Goal: Information Seeking & Learning: Learn about a topic

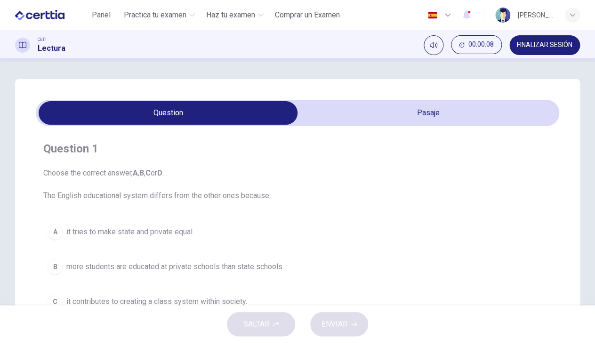
click at [362, 152] on h4 "Question 1" at bounding box center [297, 148] width 508 height 15
click at [400, 125] on span at bounding box center [297, 113] width 523 height 26
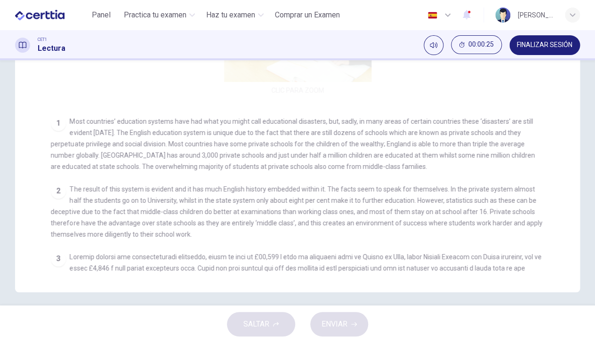
scroll to position [239, 0]
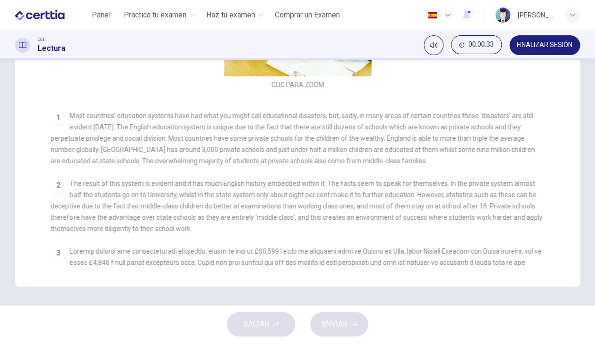
drag, startPoint x: 221, startPoint y: 252, endPoint x: 223, endPoint y: 260, distance: 8.7
click at [223, 261] on div "3" at bounding box center [298, 285] width 494 height 79
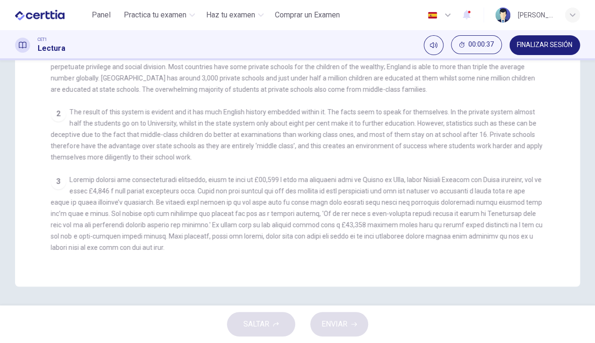
drag, startPoint x: 195, startPoint y: 188, endPoint x: 204, endPoint y: 287, distance: 99.2
click at [205, 266] on div "CLIC PARA ZOOM Clic para zoom 1 Most countries’ education systems have had what…" at bounding box center [304, 97] width 506 height 337
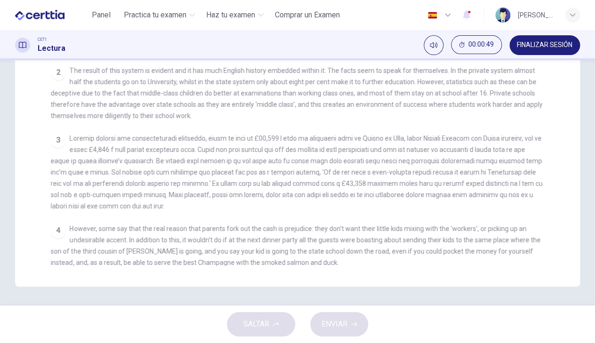
click at [50, 48] on h1 "Lectura" at bounding box center [52, 48] width 28 height 11
click at [24, 43] on icon at bounding box center [23, 45] width 8 height 8
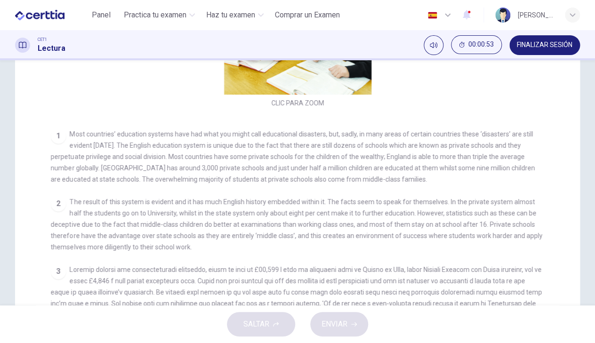
scroll to position [0, 0]
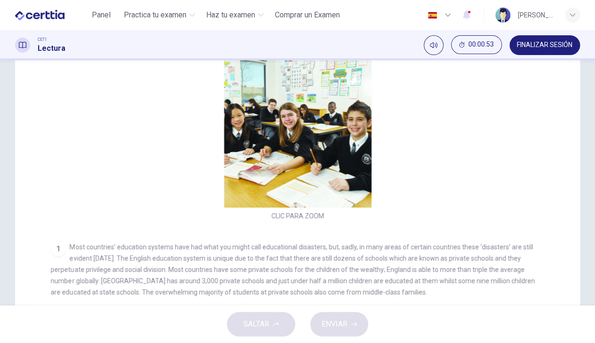
drag, startPoint x: 520, startPoint y: 260, endPoint x: 488, endPoint y: 28, distance: 233.7
click at [488, 60] on div "CLIC PARA ZOOM Clic para zoom 1 Most countries’ education systems have had what…" at bounding box center [304, 228] width 506 height 337
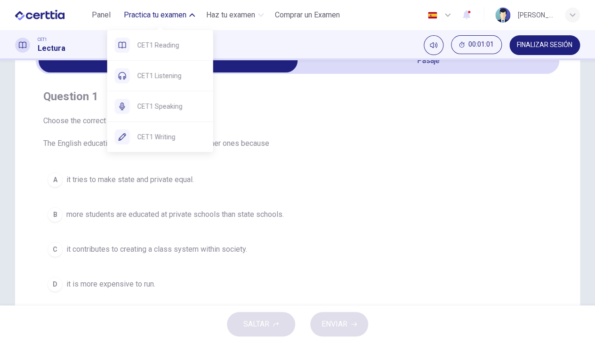
click at [152, 16] on span "Practica tu examen" at bounding box center [155, 14] width 63 height 11
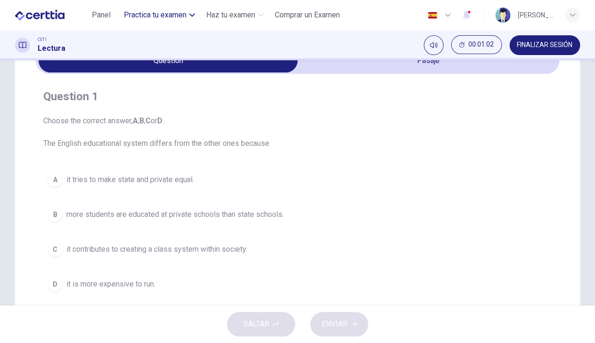
click at [152, 16] on span "Practica tu examen" at bounding box center [155, 14] width 63 height 11
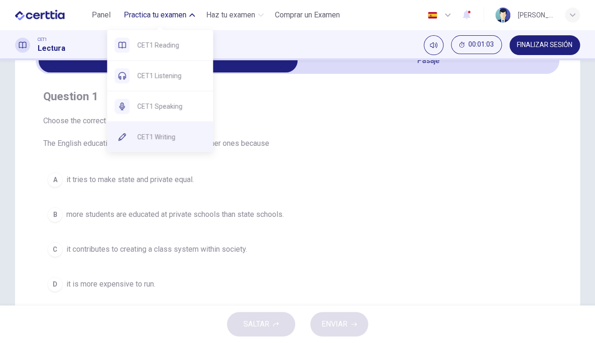
click at [166, 136] on span "CET1 Writing" at bounding box center [171, 136] width 68 height 11
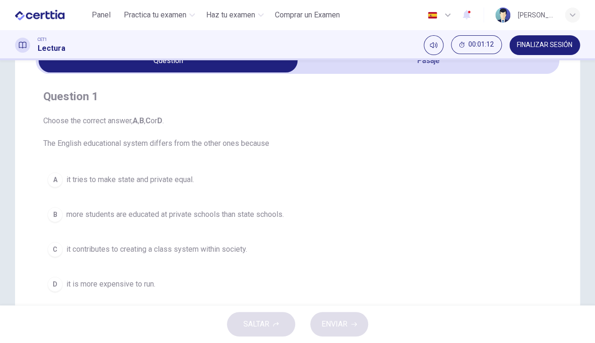
drag, startPoint x: 139, startPoint y: 83, endPoint x: 185, endPoint y: 293, distance: 214.9
click at [184, 292] on div "Question 1 Choose the correct answer, A , B , C or D . The English educational …" at bounding box center [297, 192] width 523 height 222
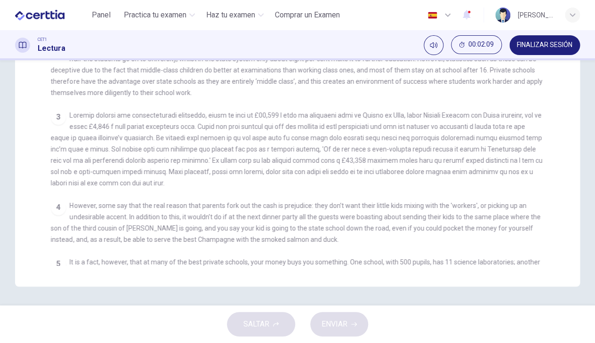
scroll to position [238, 0]
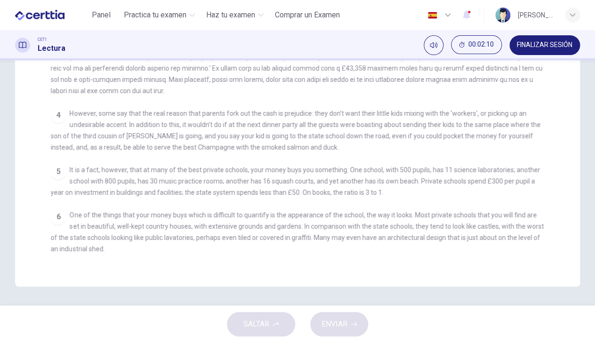
drag, startPoint x: 243, startPoint y: 214, endPoint x: 251, endPoint y: 123, distance: 91.6
click at [251, 123] on div "CLIC PARA ZOOM Clic para zoom 1 Most countries’ education systems have had what…" at bounding box center [304, 97] width 506 height 337
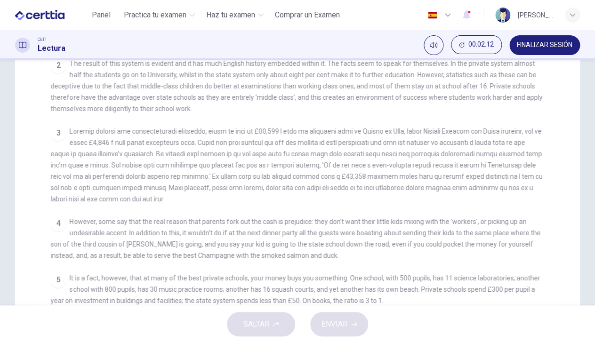
drag, startPoint x: 116, startPoint y: 84, endPoint x: 104, endPoint y: 53, distance: 33.6
click at [104, 53] on div "CLIC PARA ZOOM Clic para zoom 1 Most countries’ education systems have had what…" at bounding box center [304, 205] width 506 height 337
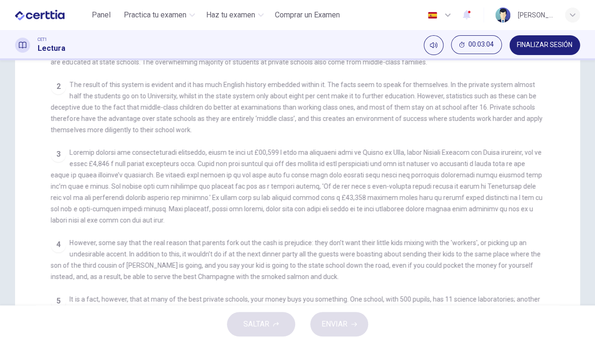
drag, startPoint x: 216, startPoint y: 242, endPoint x: 223, endPoint y: 269, distance: 28.1
click at [223, 271] on span "However, some say that the real reason that parents fork out the cash is prejud…" at bounding box center [295, 259] width 489 height 41
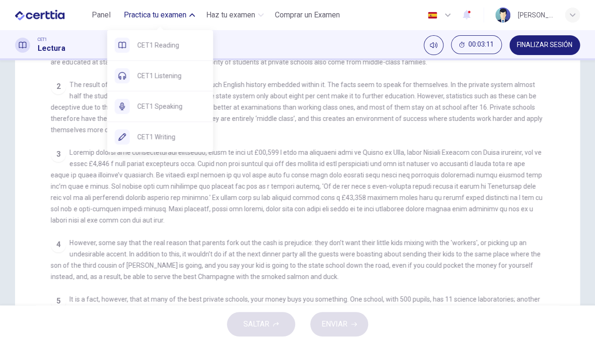
click at [168, 19] on span "Practica tu examen" at bounding box center [155, 14] width 63 height 11
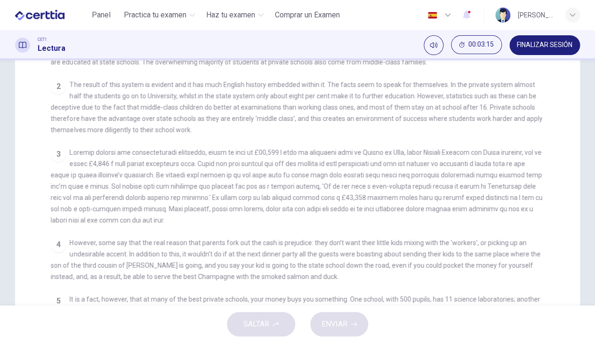
click at [24, 46] on icon at bounding box center [23, 45] width 8 height 8
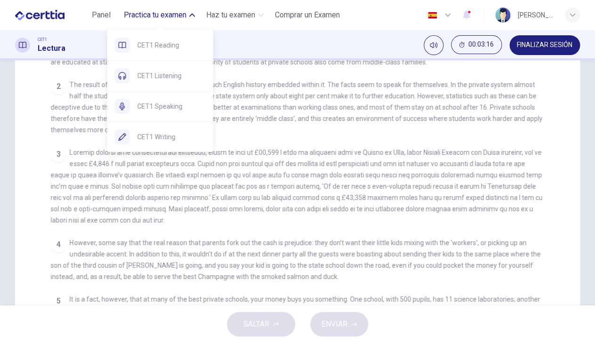
click at [164, 16] on span "Practica tu examen" at bounding box center [155, 14] width 63 height 11
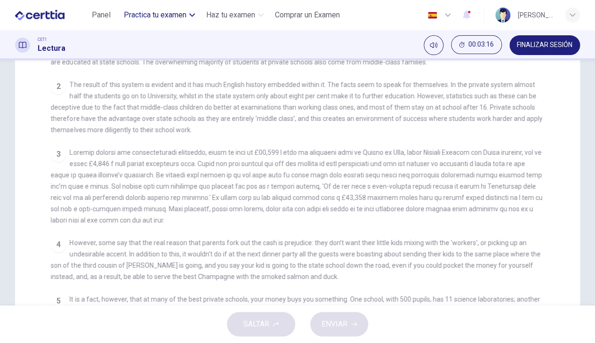
click at [164, 16] on span "Practica tu examen" at bounding box center [155, 14] width 63 height 11
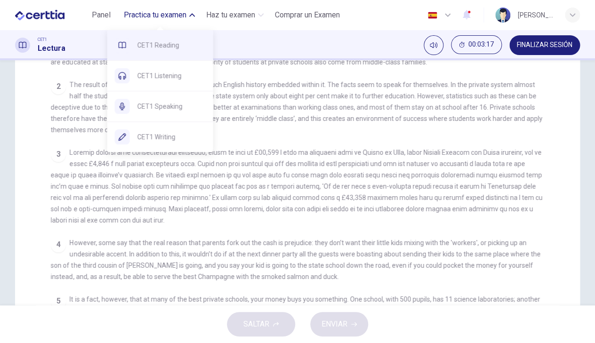
click at [165, 40] on span "CET1 Reading" at bounding box center [171, 45] width 68 height 11
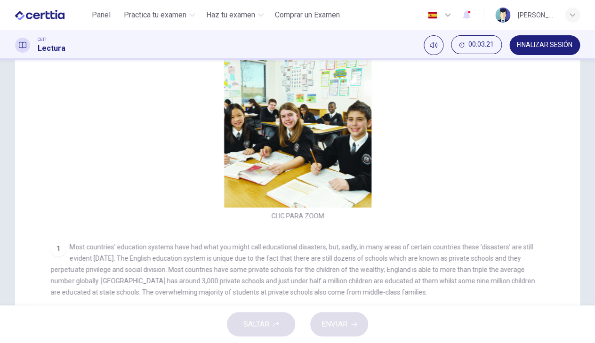
scroll to position [0, 0]
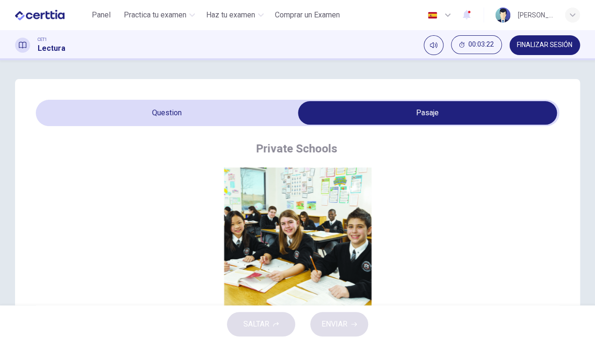
drag, startPoint x: 99, startPoint y: 240, endPoint x: 142, endPoint y: 18, distance: 226.1
click at [142, 168] on div "CLIC PARA ZOOM Clic para zoom 1 Most countries’ education systems have had what…" at bounding box center [304, 336] width 506 height 337
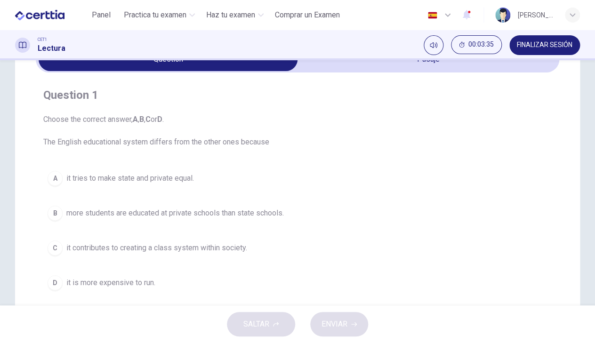
scroll to position [80, 0]
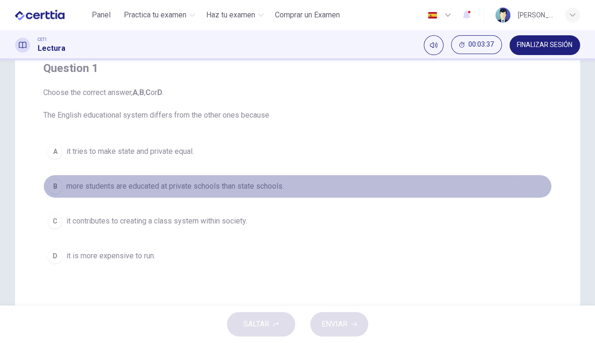
click at [55, 191] on div "B" at bounding box center [55, 186] width 15 height 15
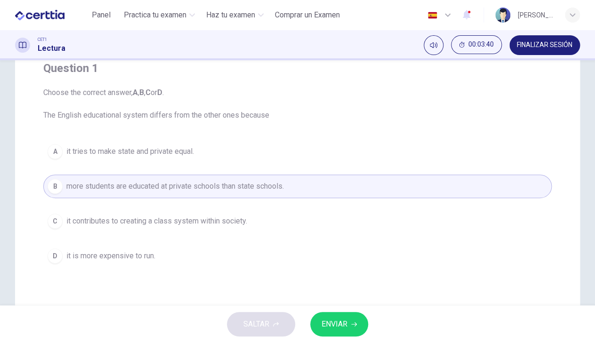
click at [344, 321] on span "ENVIAR" at bounding box center [334, 324] width 26 height 13
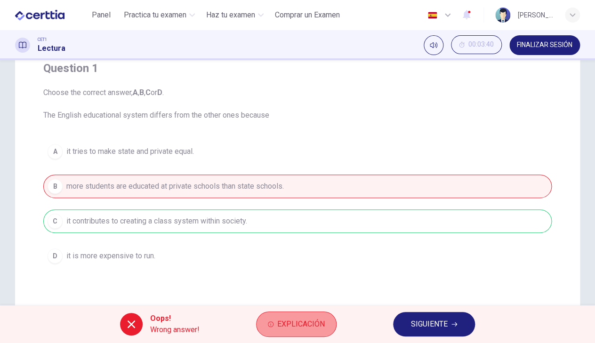
click at [307, 324] on span "Explicación" at bounding box center [301, 324] width 48 height 13
